Goal: Navigation & Orientation: Find specific page/section

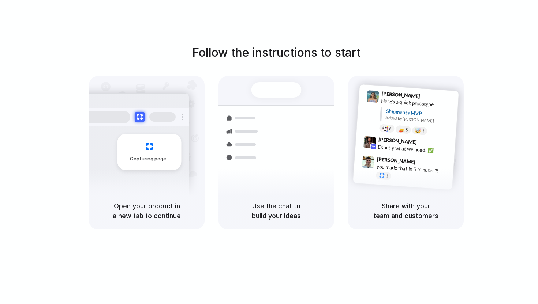
click at [177, 170] on div "Capturing page" at bounding box center [134, 149] width 110 height 112
click at [300, 183] on div "Bulk order processing 8 pallets • Warehouse B • Packed" at bounding box center [319, 188] width 99 height 21
click at [282, 110] on div "Container from [GEOGRAPHIC_DATA] 40ft • ETA [DATE] • In transit Express deliver…" at bounding box center [303, 157] width 78 height 102
click at [286, 55] on h1 "Follow the instructions to start" at bounding box center [276, 53] width 168 height 18
